Goal: Task Accomplishment & Management: Complete application form

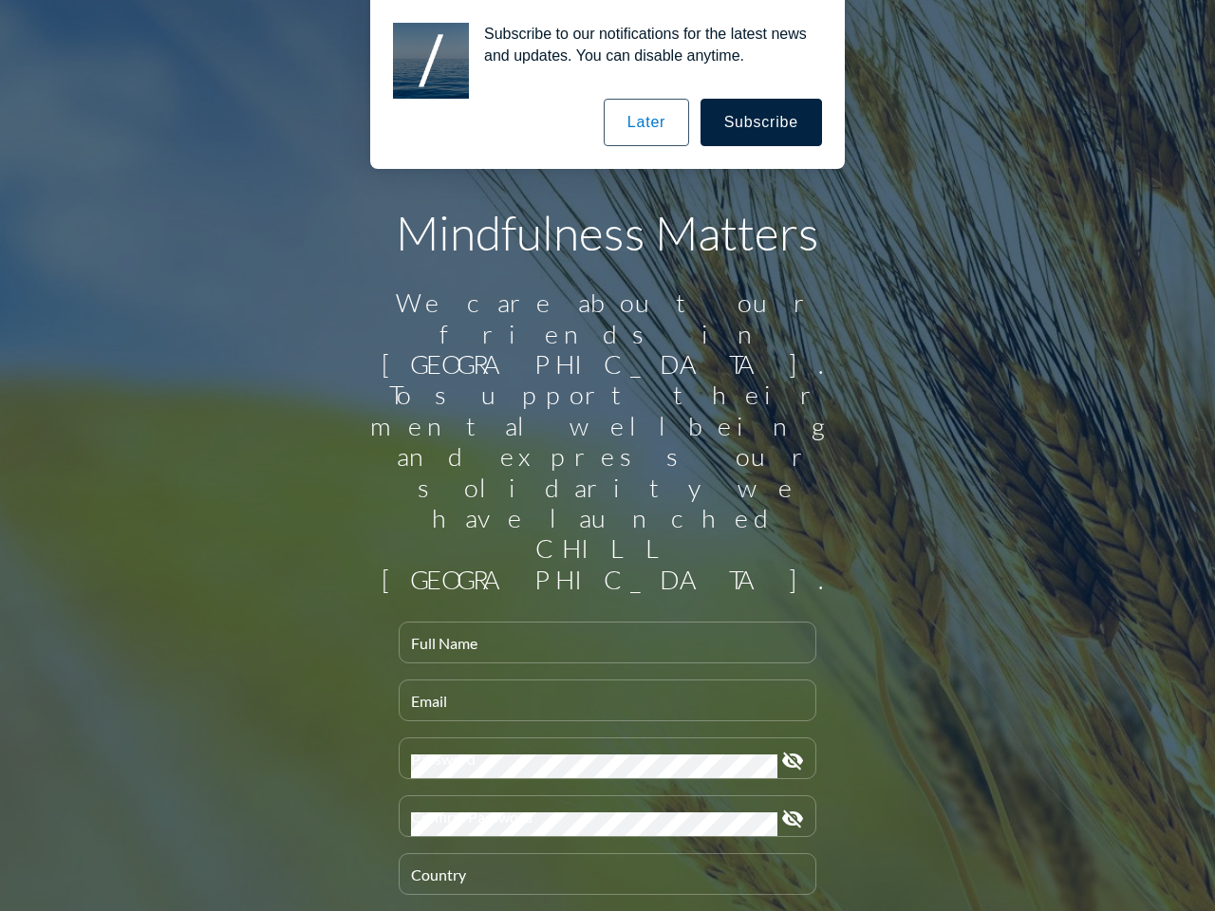
click at [600, 639] on input "Full Name" at bounding box center [607, 651] width 393 height 24
click at [600, 697] on input "Email" at bounding box center [607, 709] width 393 height 24
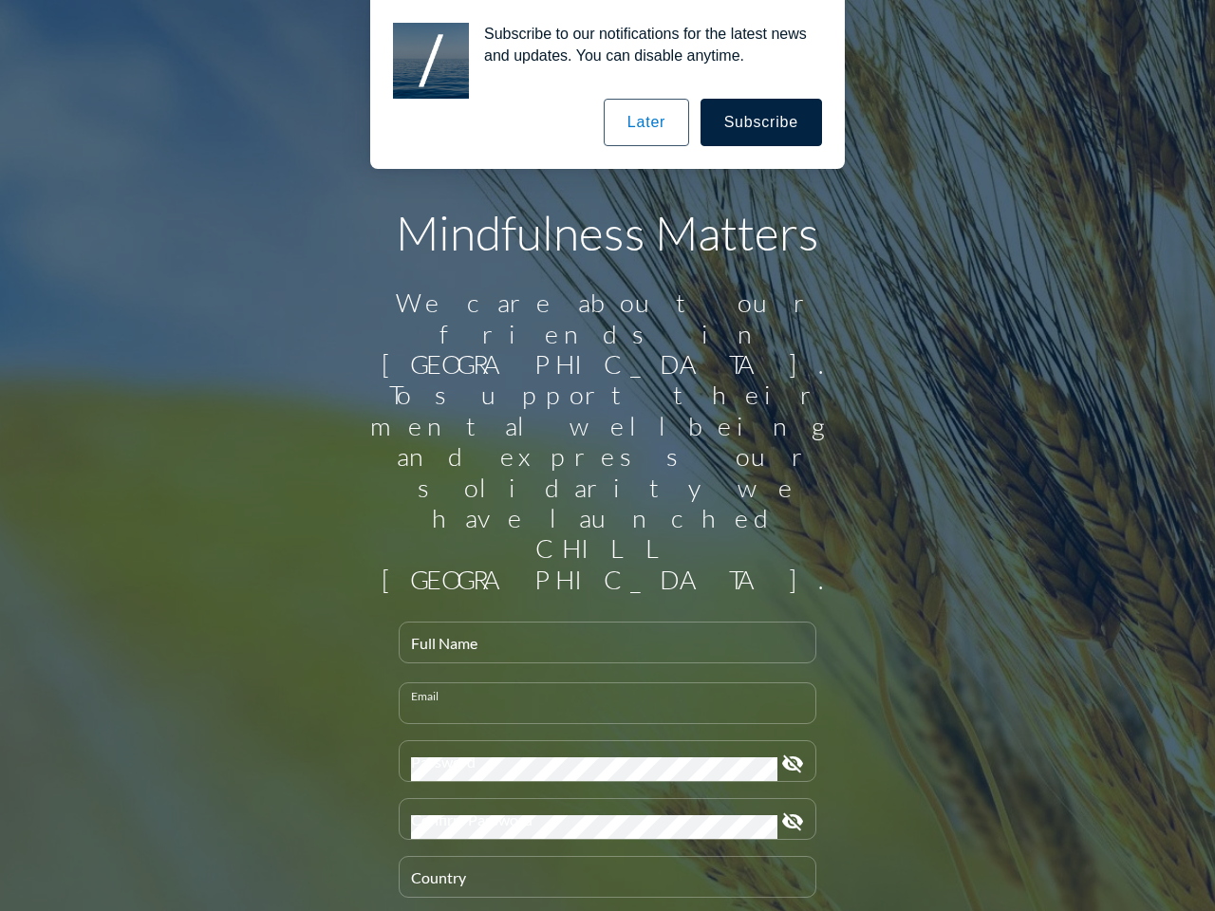
click at [600, 741] on div "Password" at bounding box center [594, 761] width 366 height 40
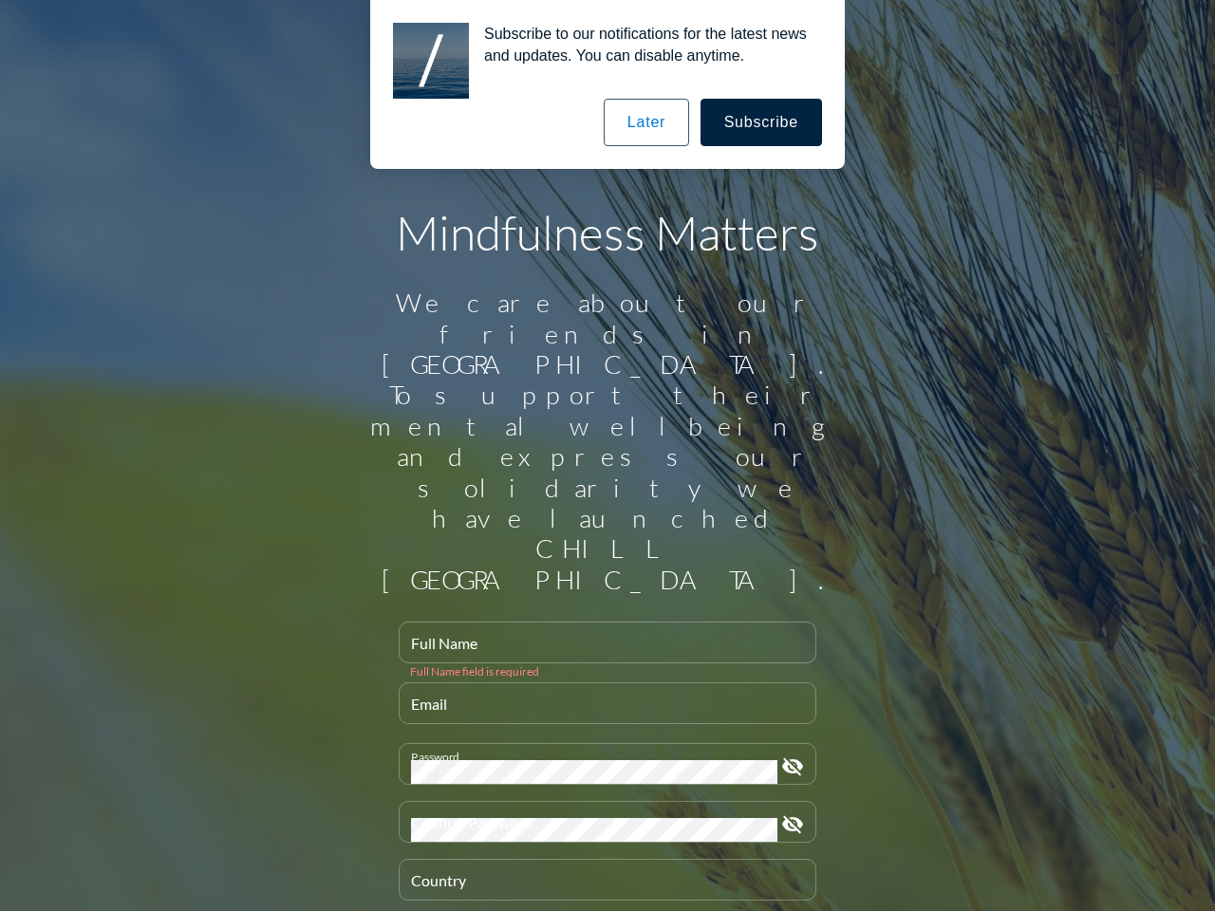
click at [785, 755] on icon "visibility_off" at bounding box center [792, 766] width 23 height 23
click at [600, 802] on div "Confirm Password" at bounding box center [594, 822] width 366 height 40
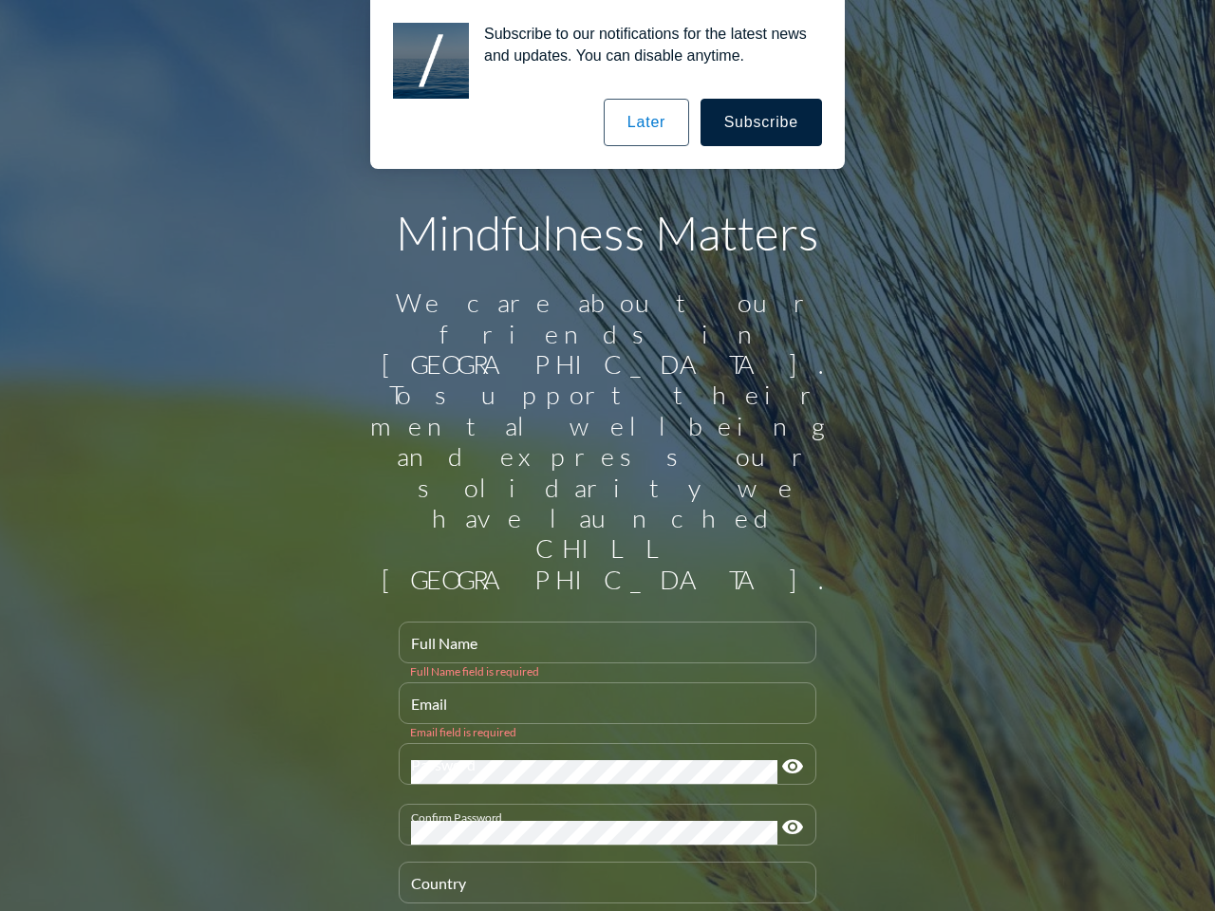
click at [785, 816] on icon "visibility" at bounding box center [792, 827] width 23 height 23
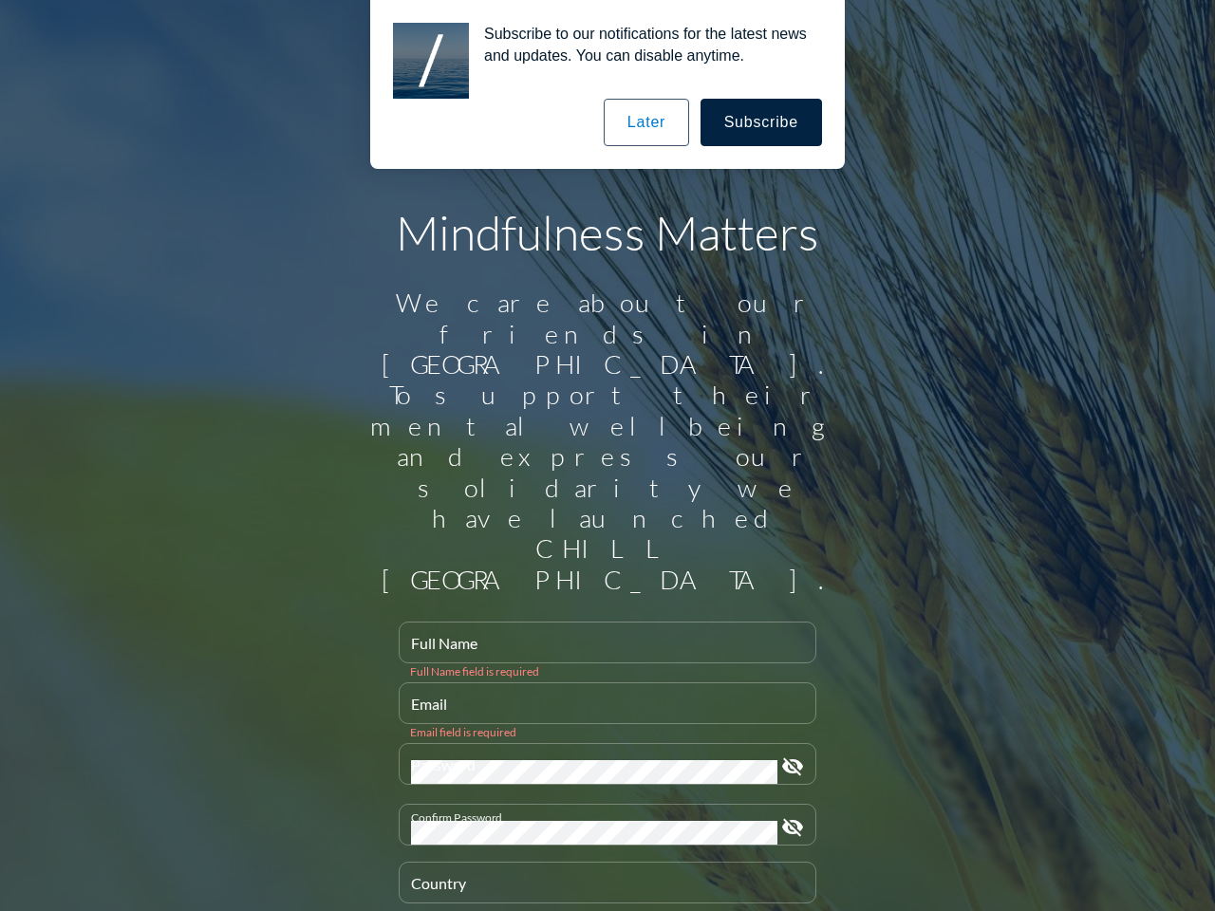
click at [600, 863] on div "Country" at bounding box center [607, 883] width 393 height 40
click at [762, 122] on button "Subscribe" at bounding box center [760, 122] width 121 height 47
